Goal: Task Accomplishment & Management: Complete application form

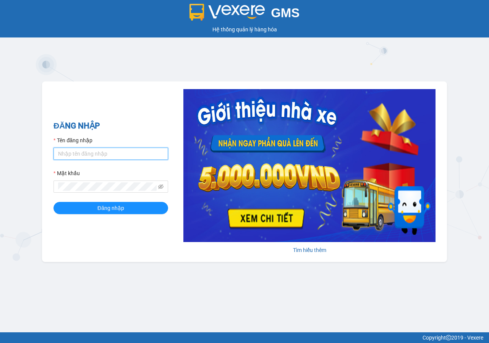
click at [87, 152] on input "Tên đăng nhập" at bounding box center [110, 153] width 115 height 12
type input "xin.thientri"
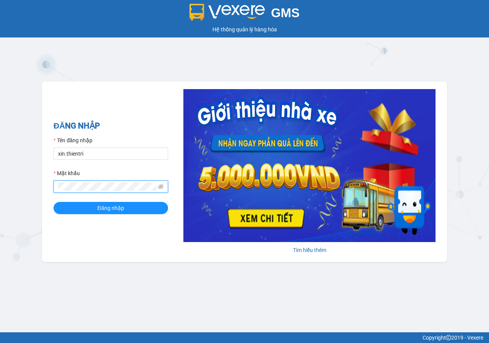
click at [53, 202] on button "Đăng nhập" at bounding box center [110, 208] width 115 height 12
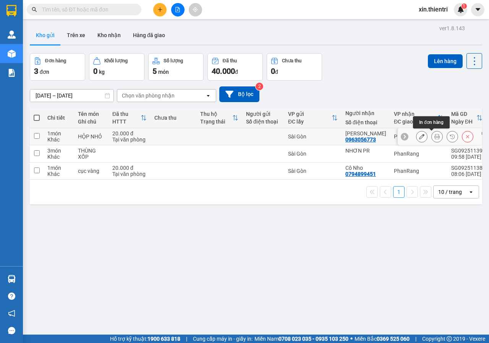
click at [434, 138] on icon at bounding box center [436, 136] width 5 height 5
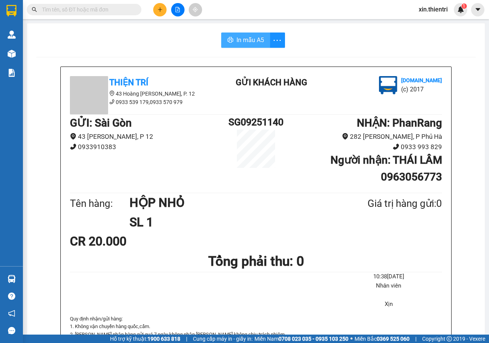
click at [242, 39] on span "In mẫu A5" at bounding box center [250, 40] width 28 height 10
click at [160, 8] on icon "plus" at bounding box center [159, 9] width 5 height 5
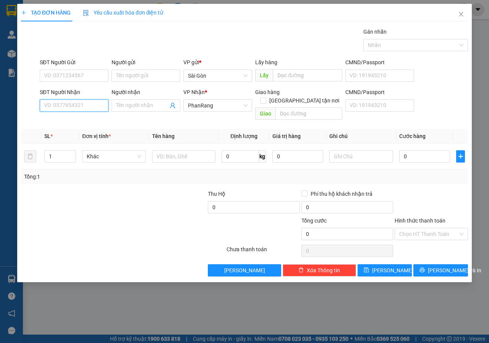
click at [102, 106] on input "SĐT Người Nhận" at bounding box center [74, 105] width 69 height 12
type input "0332048948"
click at [129, 106] on input "Người nhận" at bounding box center [142, 105] width 52 height 8
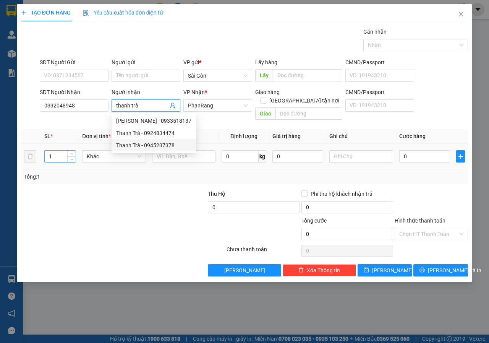
type input "thanh trà"
click at [60, 150] on input "1" at bounding box center [60, 155] width 31 height 11
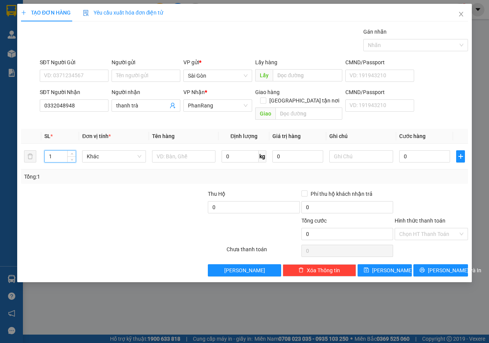
click at [106, 189] on div at bounding box center [67, 202] width 94 height 27
click at [160, 150] on input "text" at bounding box center [184, 156] width 64 height 12
type input "thùng nhỏ"
click at [434, 266] on span "Lưu và In" at bounding box center [454, 270] width 53 height 8
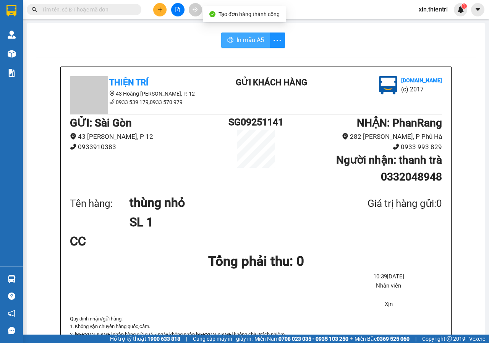
click at [251, 38] on span "In mẫu A5" at bounding box center [250, 40] width 28 height 10
click at [157, 12] on button at bounding box center [159, 9] width 13 height 13
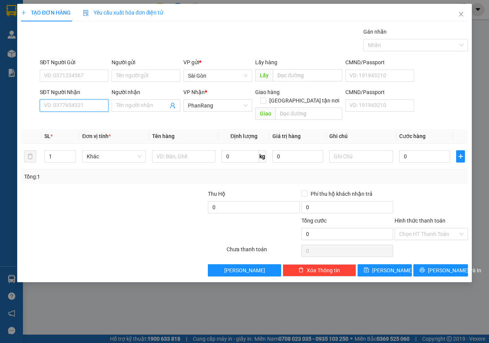
click at [90, 106] on input "SĐT Người Nhận" at bounding box center [74, 105] width 69 height 12
click at [69, 105] on input "SĐT Người Nhận" at bounding box center [74, 105] width 69 height 12
type input "0909523620"
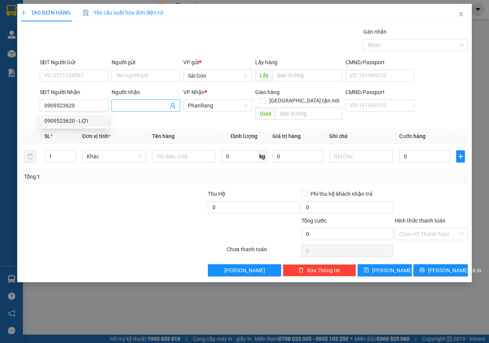
click at [150, 108] on input "Người nhận" at bounding box center [142, 105] width 52 height 8
type input "văn hưởng"
click at [172, 150] on input "text" at bounding box center [184, 156] width 64 height 12
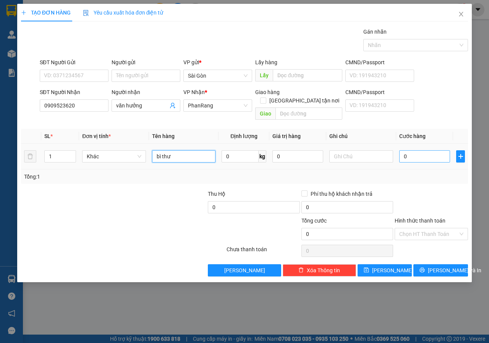
type input "bì thư"
click at [419, 150] on input "0" at bounding box center [424, 156] width 51 height 12
type input "2"
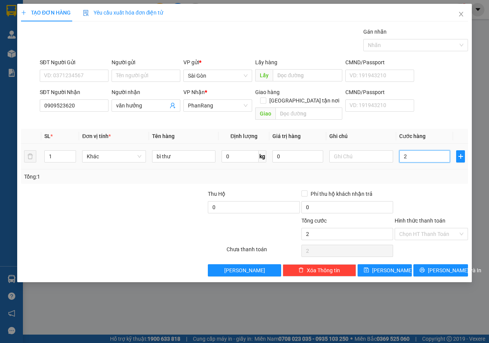
type input "20"
type input "20.000"
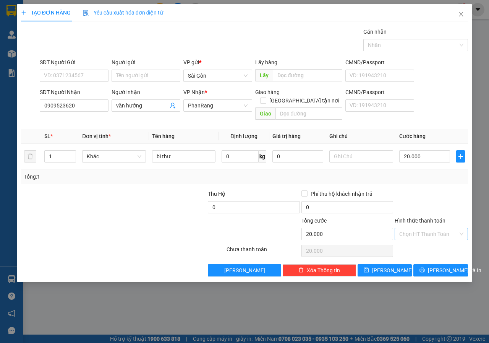
click at [434, 228] on input "Hình thức thanh toán" at bounding box center [428, 233] width 59 height 11
click at [431, 243] on div "Tại văn phòng" at bounding box center [431, 240] width 64 height 8
type input "0"
click at [425, 267] on icon "printer" at bounding box center [422, 269] width 5 height 5
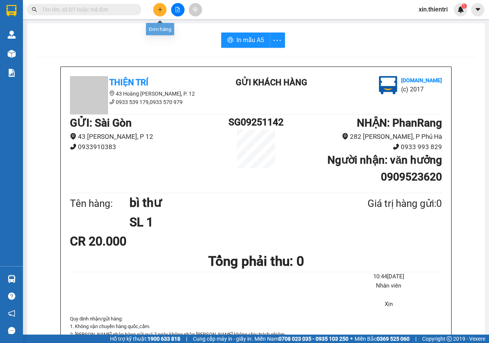
click at [157, 13] on button at bounding box center [159, 9] width 13 height 13
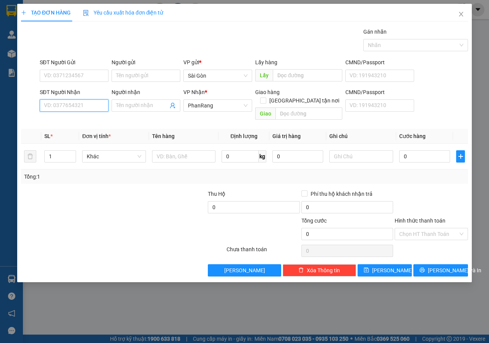
click at [76, 108] on input "SĐT Người Nhận" at bounding box center [74, 105] width 69 height 12
click at [64, 107] on input "0363104621" at bounding box center [74, 105] width 69 height 12
type input "0363101621"
click at [154, 110] on span at bounding box center [146, 105] width 69 height 12
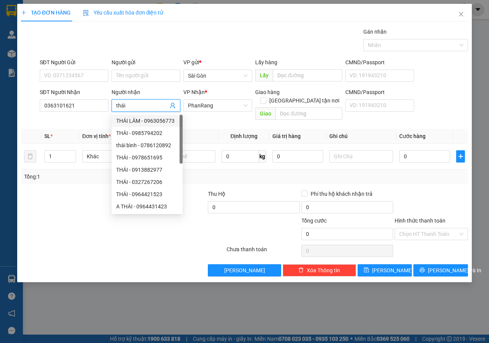
type input "thái"
click at [89, 216] on div at bounding box center [85, 229] width 131 height 27
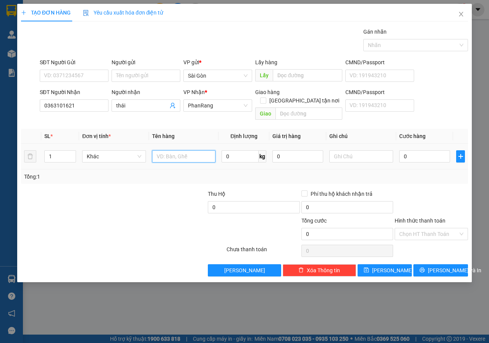
click at [196, 150] on input "text" at bounding box center [184, 156] width 64 height 12
type input "h"
type input "cục trắng"
click at [428, 152] on input "0" at bounding box center [424, 156] width 51 height 12
type input "3"
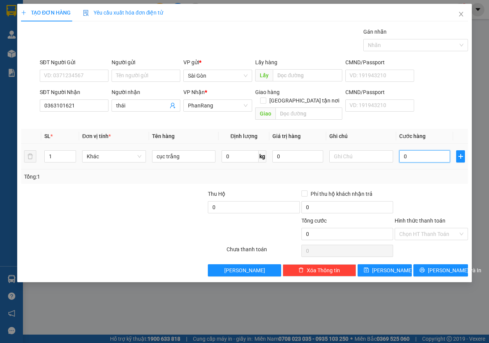
type input "3"
type input "30"
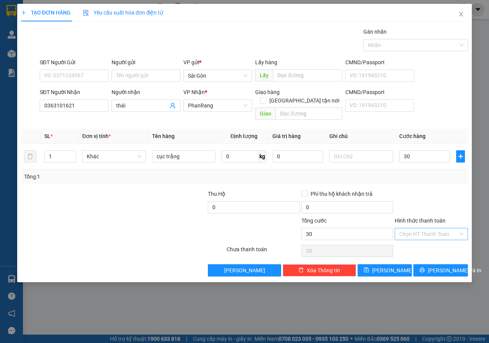
type input "30.000"
click at [451, 229] on input "Hình thức thanh toán" at bounding box center [428, 233] width 59 height 11
click at [422, 244] on div "Tại văn phòng" at bounding box center [431, 240] width 64 height 8
type input "0"
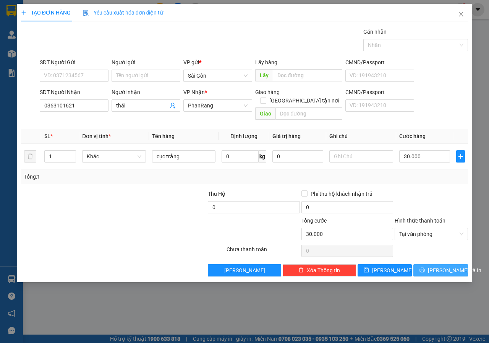
click at [434, 266] on span "Lưu và In" at bounding box center [454, 270] width 53 height 8
